Goal: Task Accomplishment & Management: Use online tool/utility

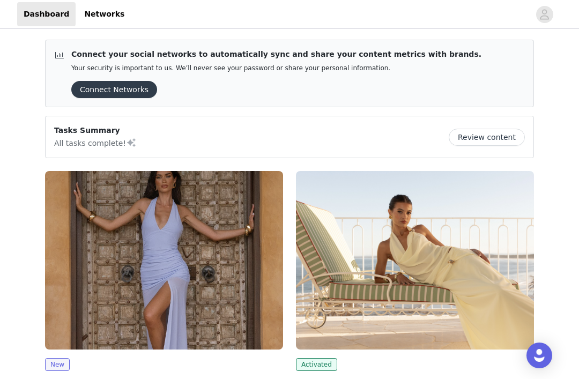
scroll to position [65, 0]
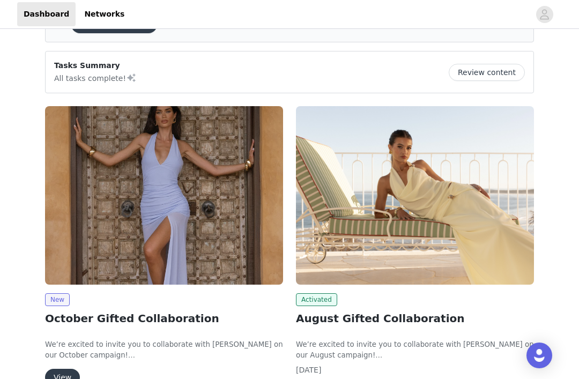
click at [64, 378] on button "View" at bounding box center [62, 377] width 35 height 17
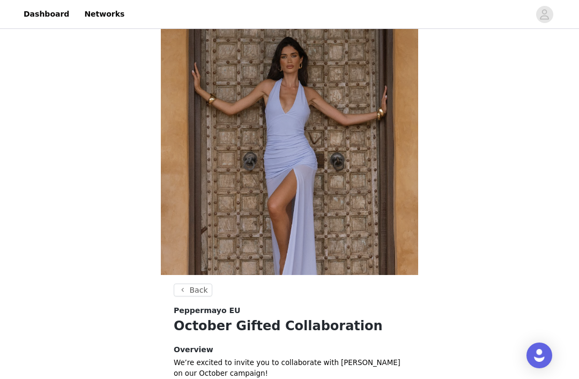
scroll to position [267, 0]
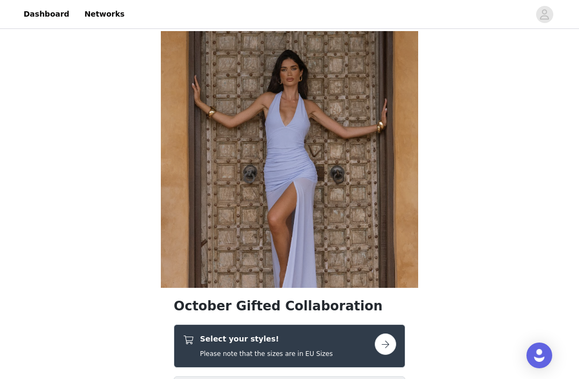
click at [389, 351] on button "button" at bounding box center [385, 343] width 21 height 21
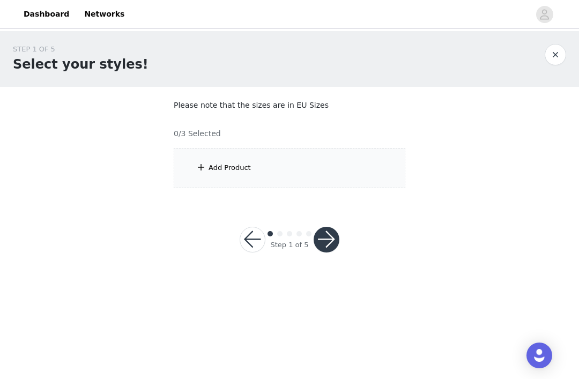
click at [368, 171] on div "Add Product" at bounding box center [290, 168] width 232 height 40
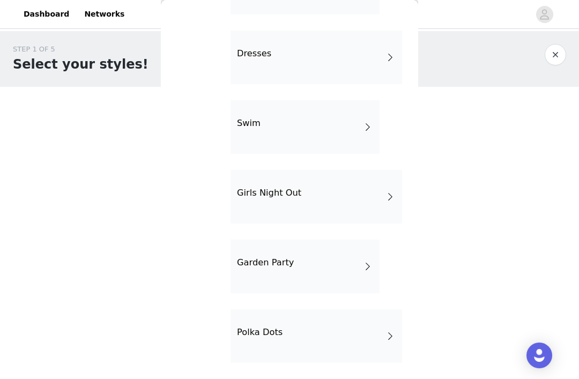
scroll to position [232, 0]
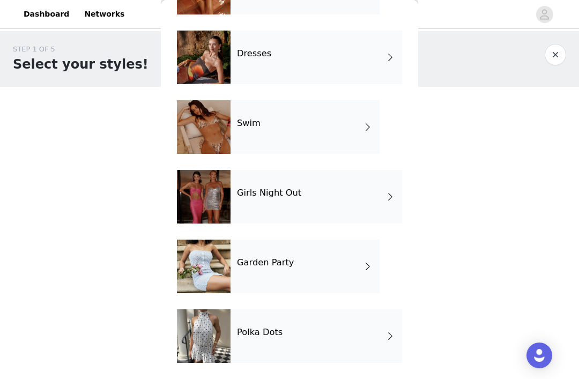
click at [357, 196] on div "Girls Night Out" at bounding box center [315, 197] width 171 height 54
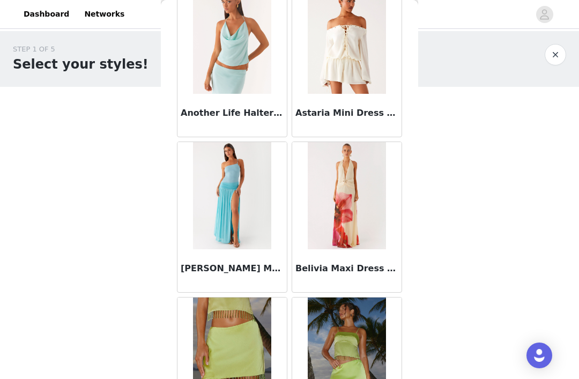
scroll to position [696, 0]
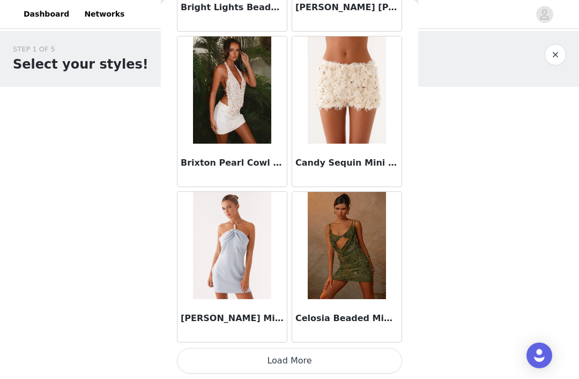
click at [330, 363] on button "Load More" at bounding box center [289, 361] width 225 height 26
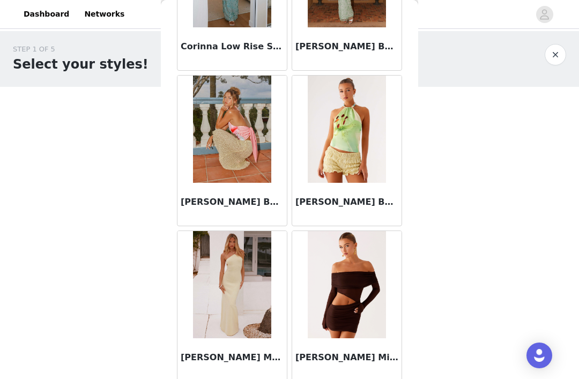
scroll to position [1844, 0]
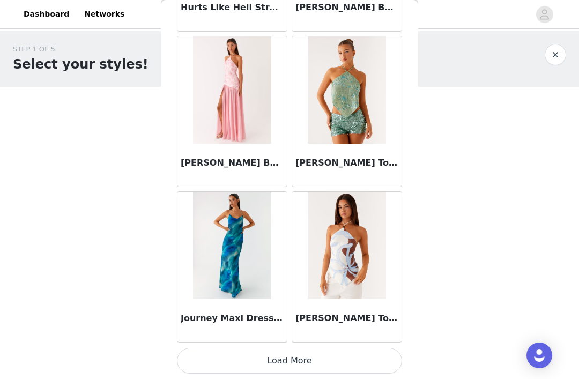
click at [340, 359] on button "Load More" at bounding box center [289, 361] width 225 height 26
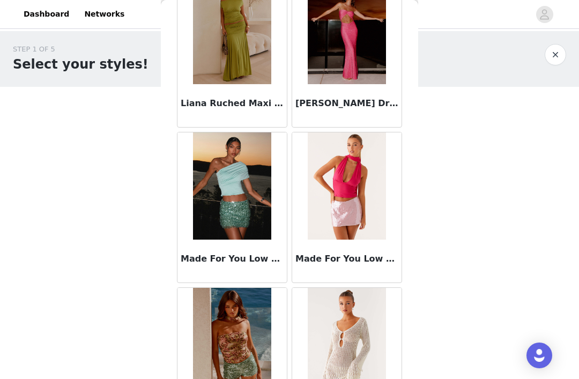
scroll to position [4120, 0]
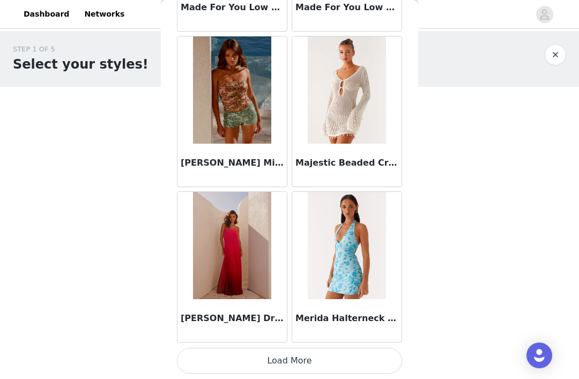
click at [324, 356] on button "Load More" at bounding box center [289, 361] width 225 height 26
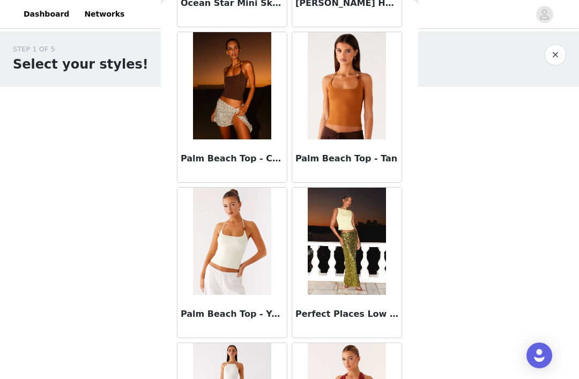
scroll to position [5775, 0]
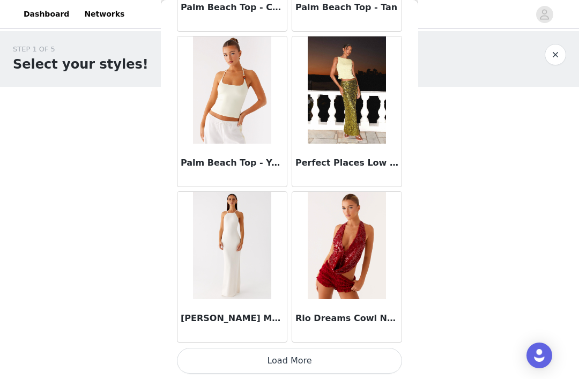
click at [327, 362] on button "Load More" at bounding box center [289, 361] width 225 height 26
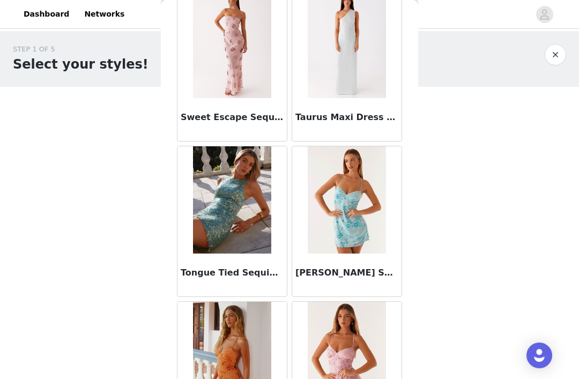
scroll to position [6900, 0]
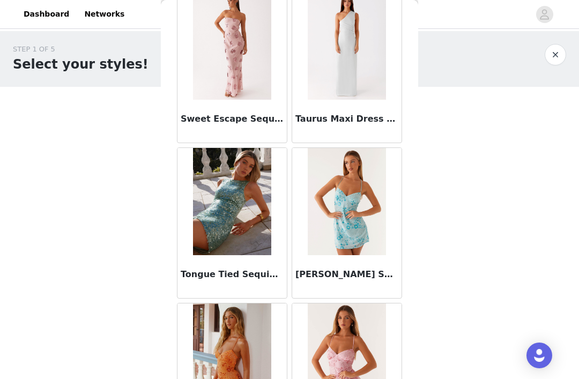
click at [557, 51] on button "button" at bounding box center [555, 54] width 21 height 21
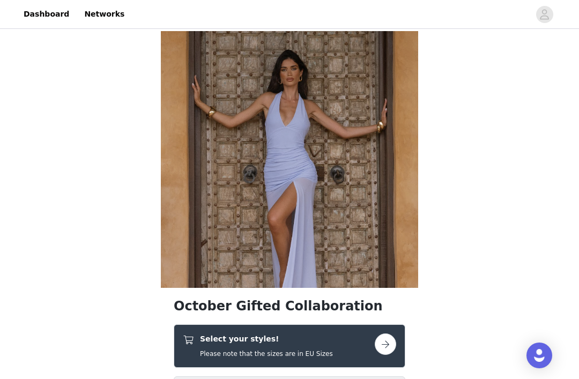
click at [342, 351] on div "Select your styles! Please note that the sizes are in EU Sizes" at bounding box center [279, 345] width 192 height 25
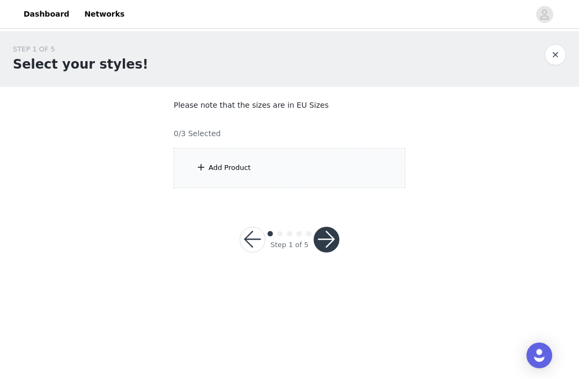
click at [355, 171] on div "Add Product" at bounding box center [290, 168] width 232 height 40
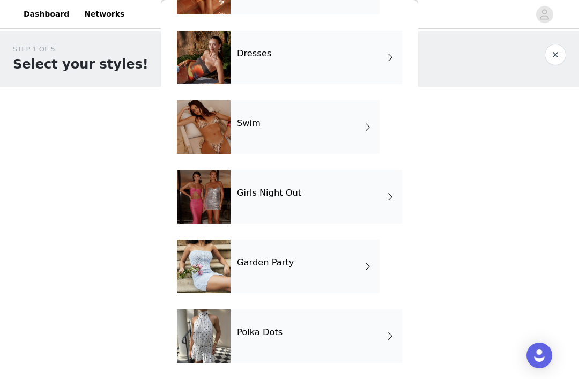
scroll to position [232, 0]
click at [373, 252] on div "Garden Party" at bounding box center [304, 267] width 149 height 54
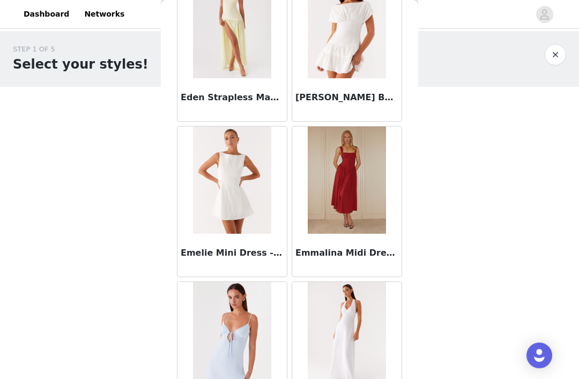
scroll to position [1172, 0]
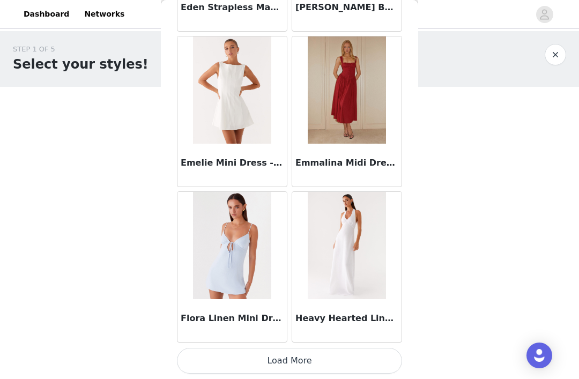
click at [324, 360] on button "Load More" at bounding box center [289, 361] width 225 height 26
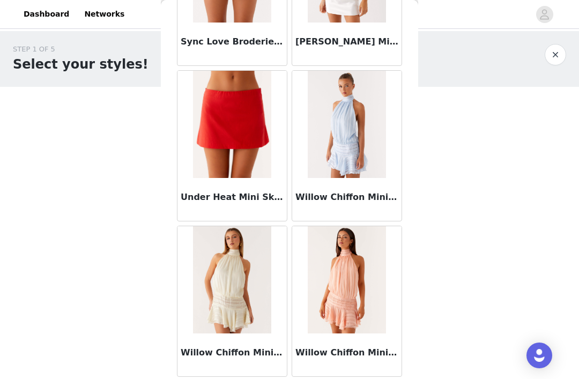
scroll to position [2781, 0]
